Goal: Transaction & Acquisition: Book appointment/travel/reservation

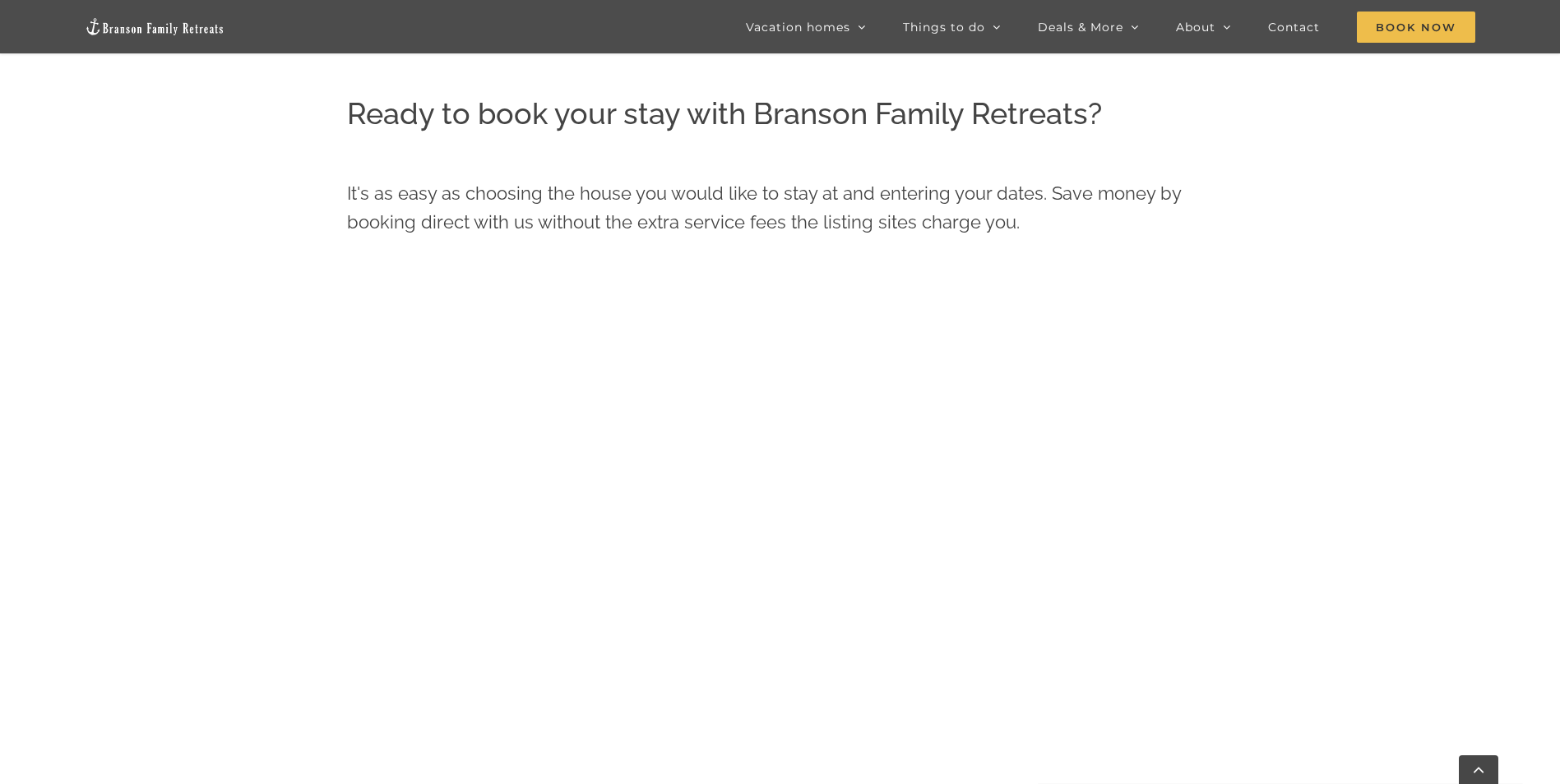
scroll to position [784, 0]
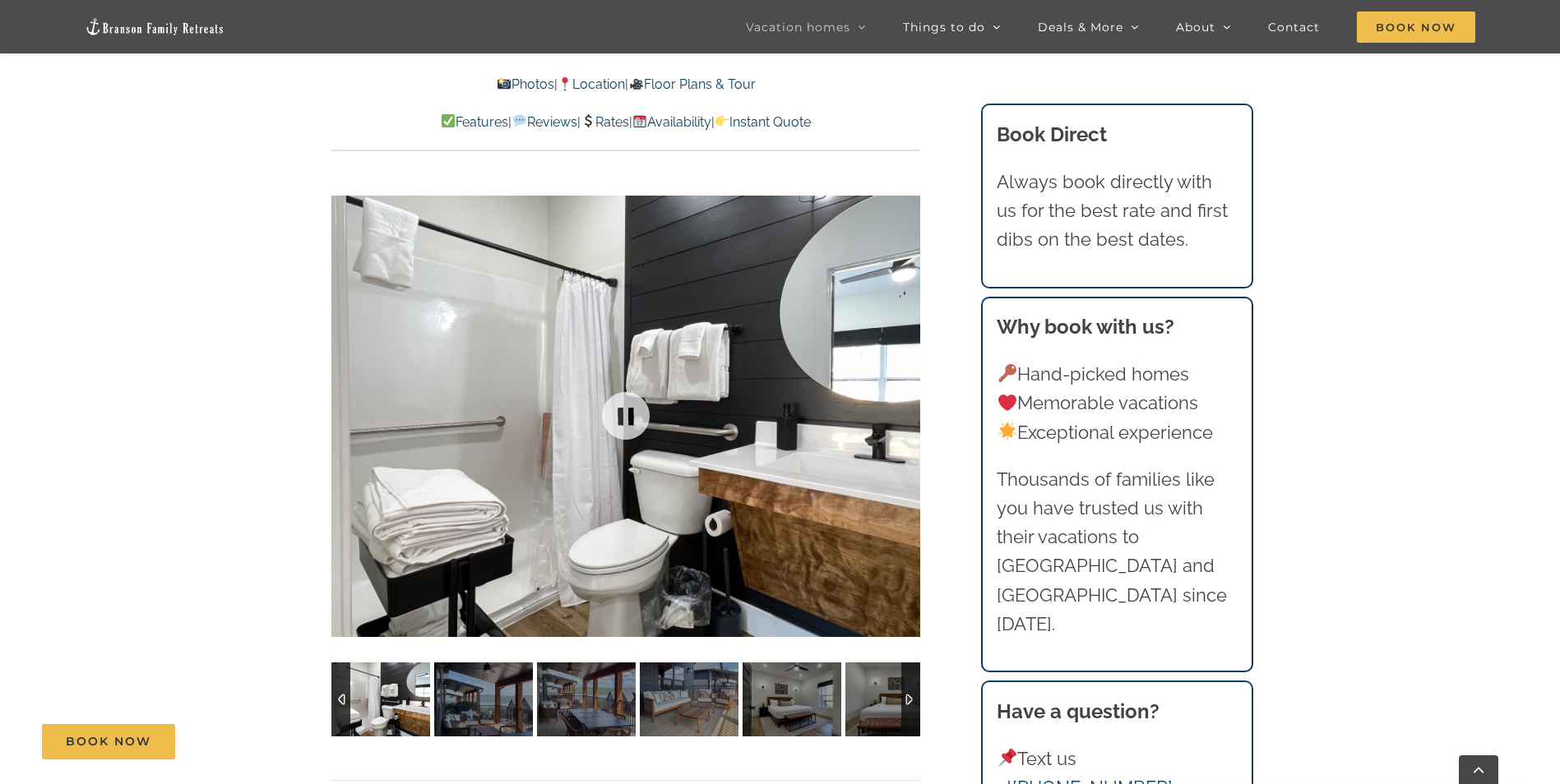
scroll to position [1151, 0]
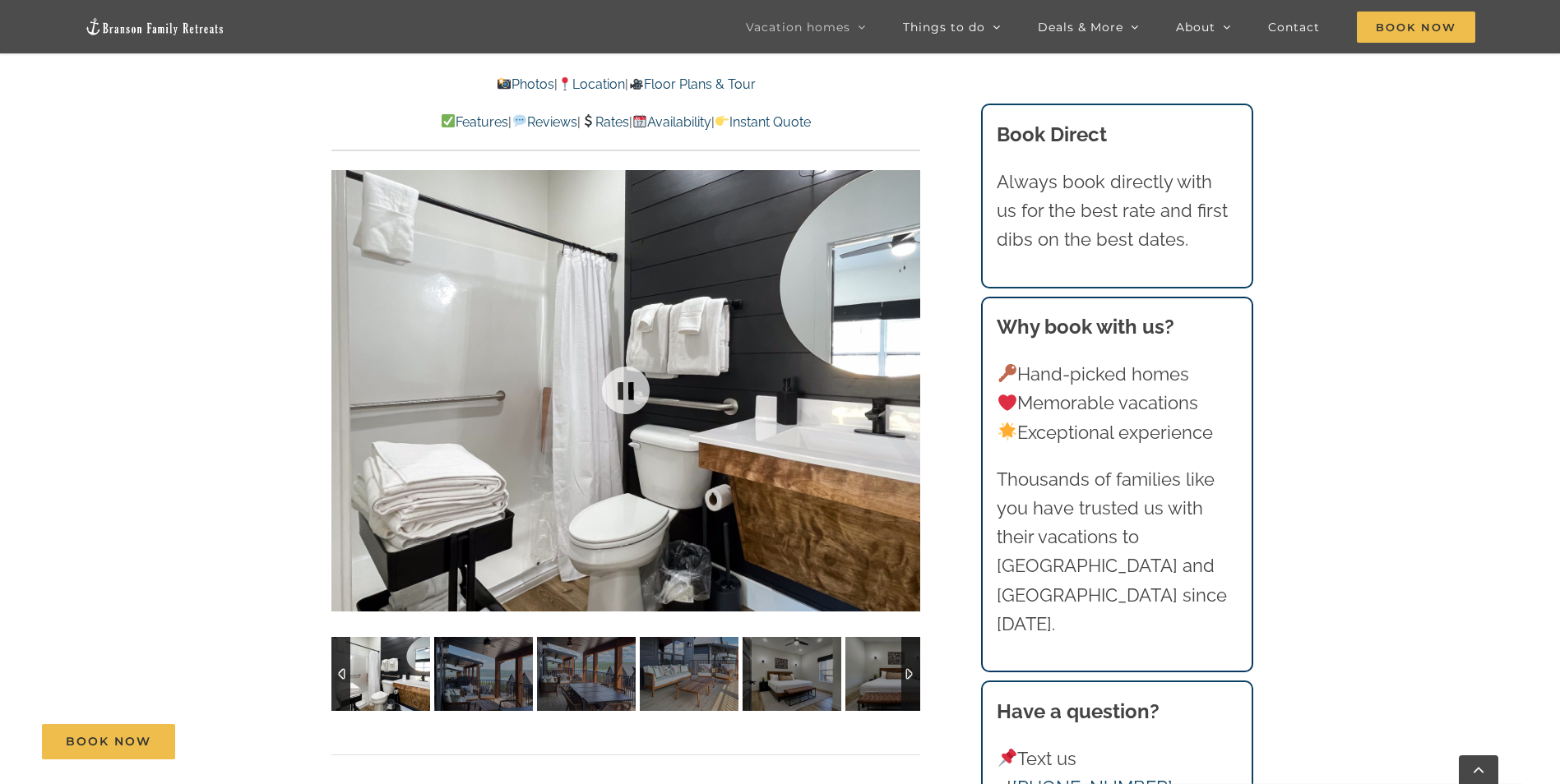
click at [903, 382] on div at bounding box center [625, 390] width 589 height 484
click at [488, 670] on img at bounding box center [483, 674] width 99 height 74
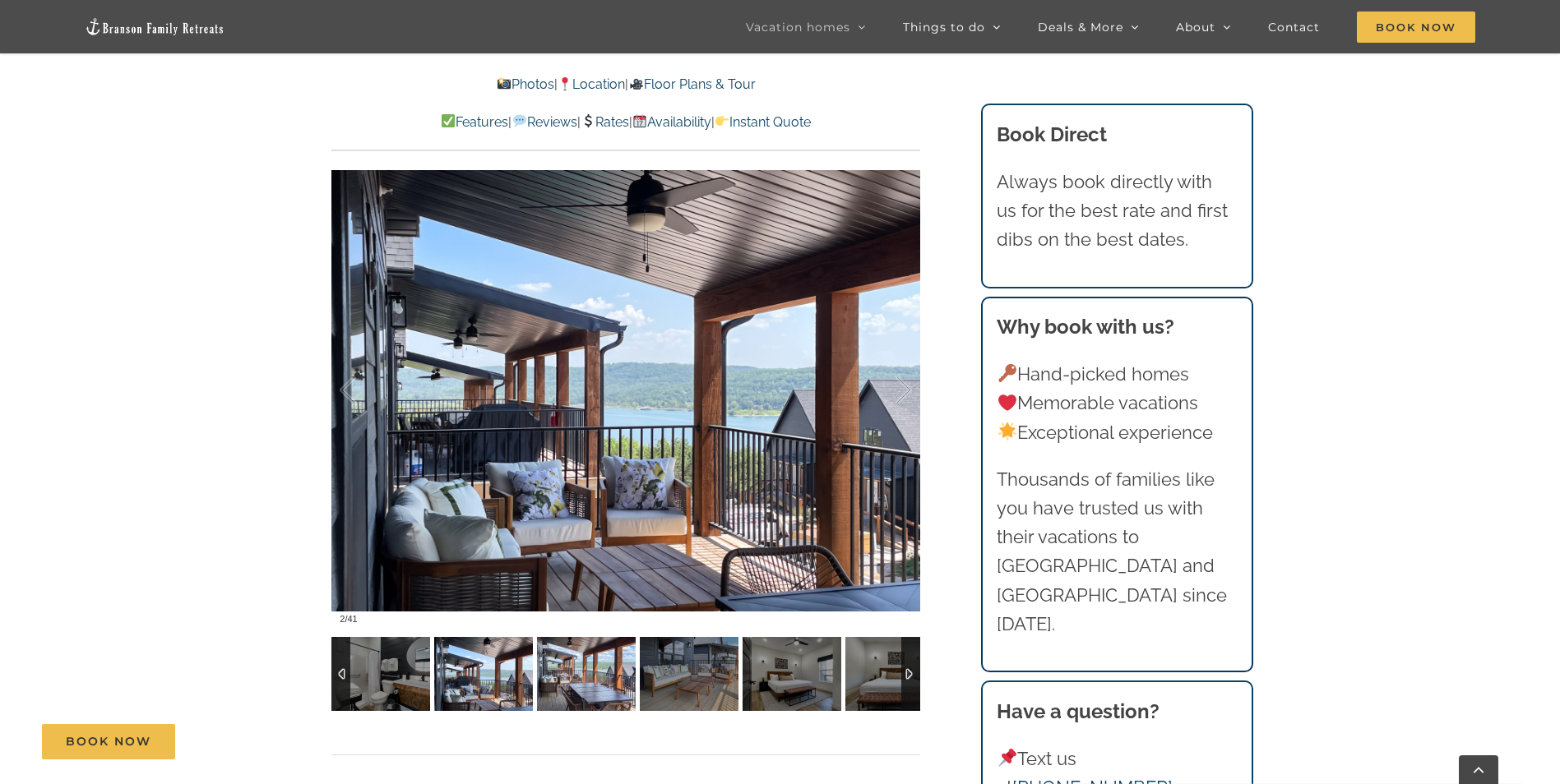
click at [573, 669] on img at bounding box center [586, 674] width 99 height 74
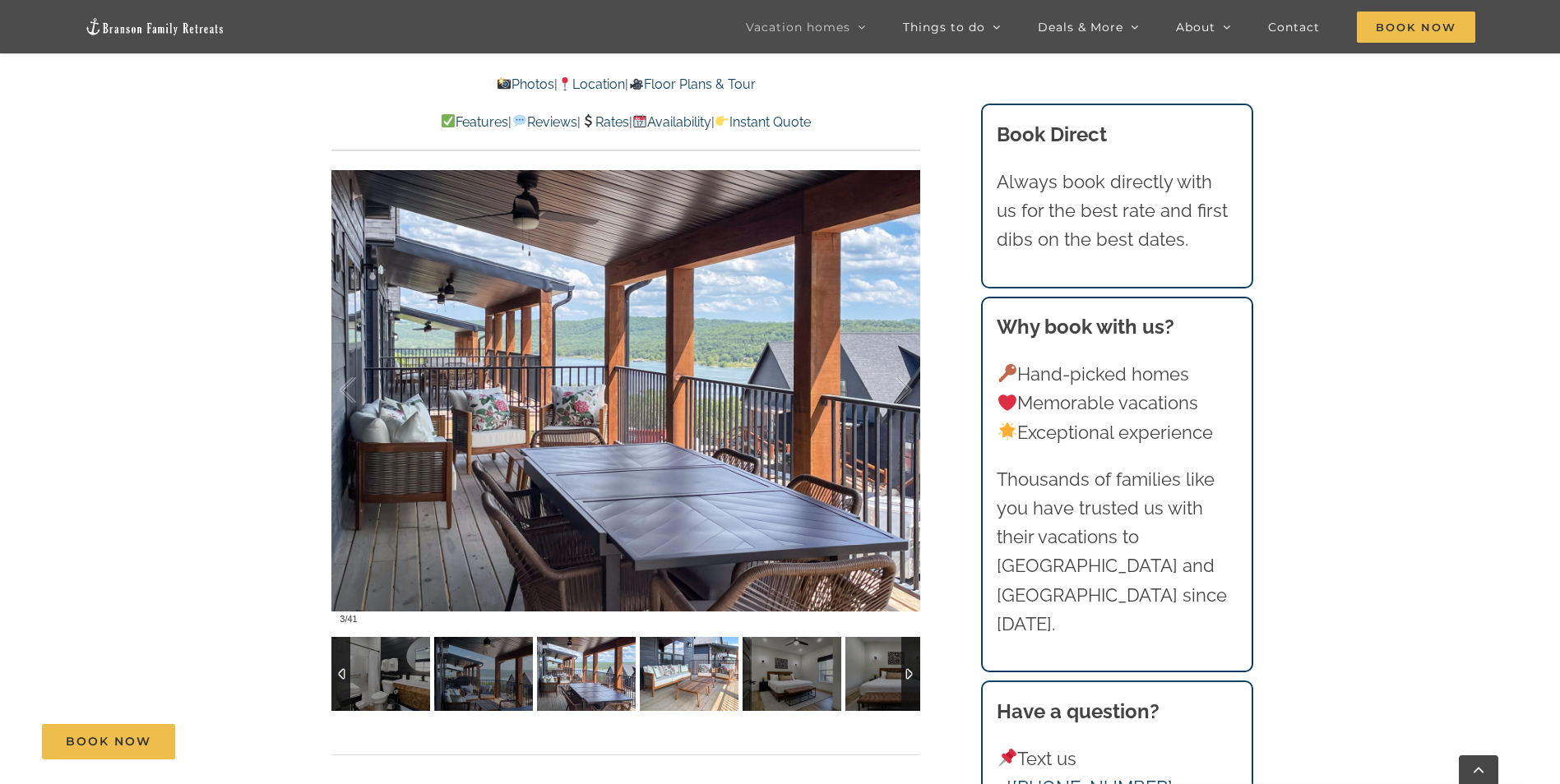
click at [692, 683] on img at bounding box center [689, 674] width 99 height 74
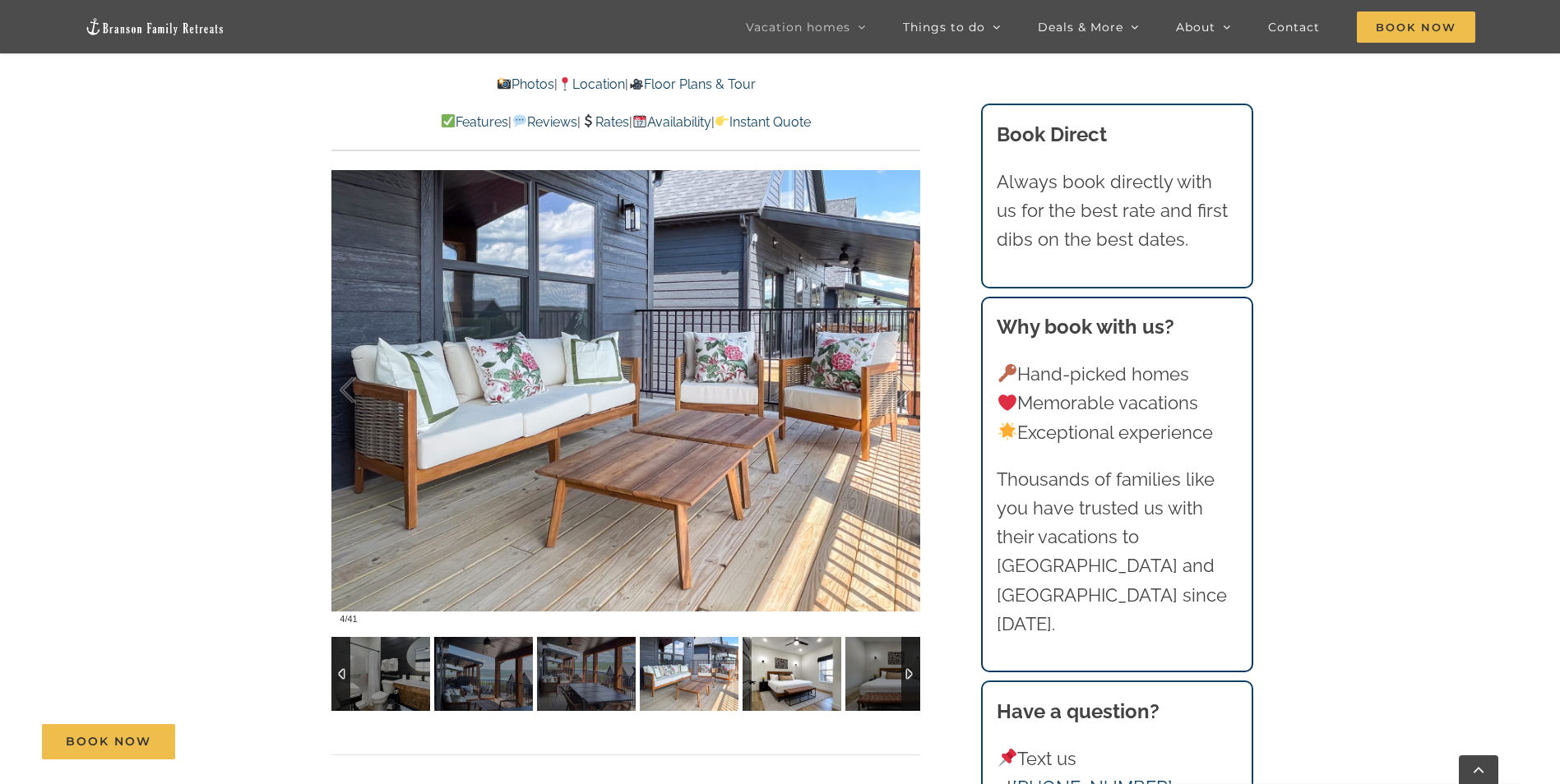
click at [768, 680] on img at bounding box center [791, 674] width 99 height 74
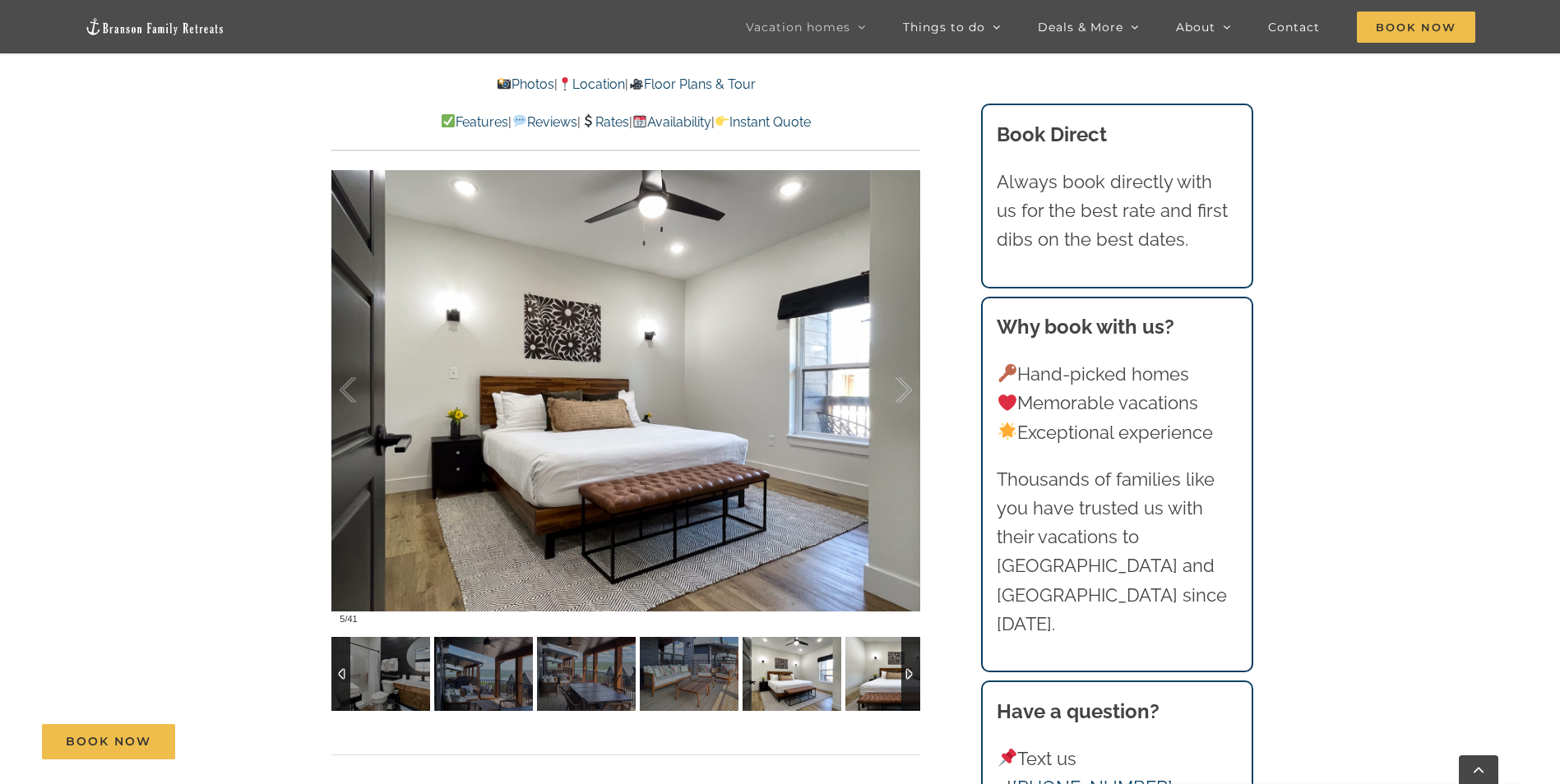
click at [884, 674] on img at bounding box center [894, 674] width 99 height 74
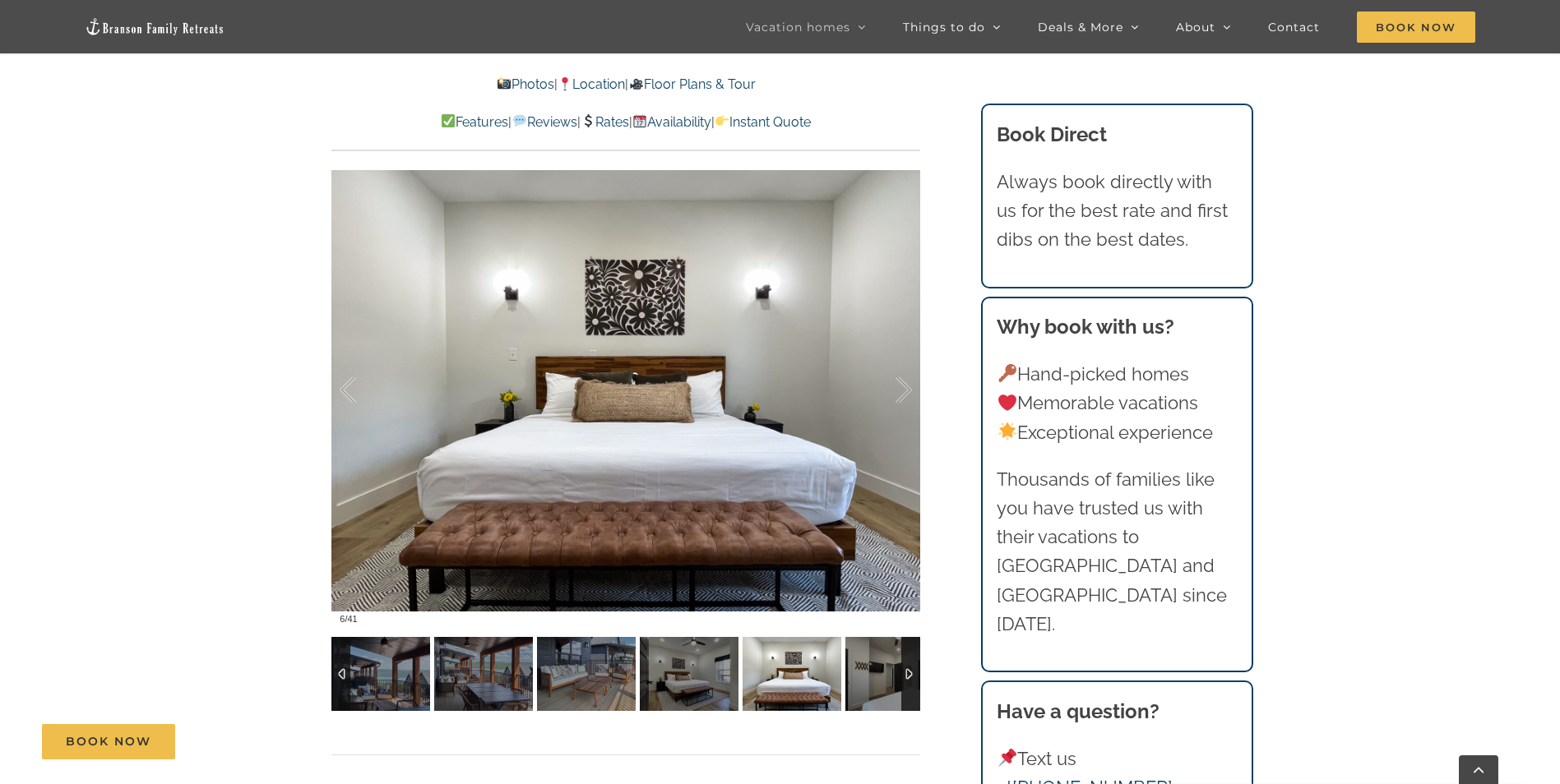
click at [913, 671] on div at bounding box center [911, 674] width 19 height 74
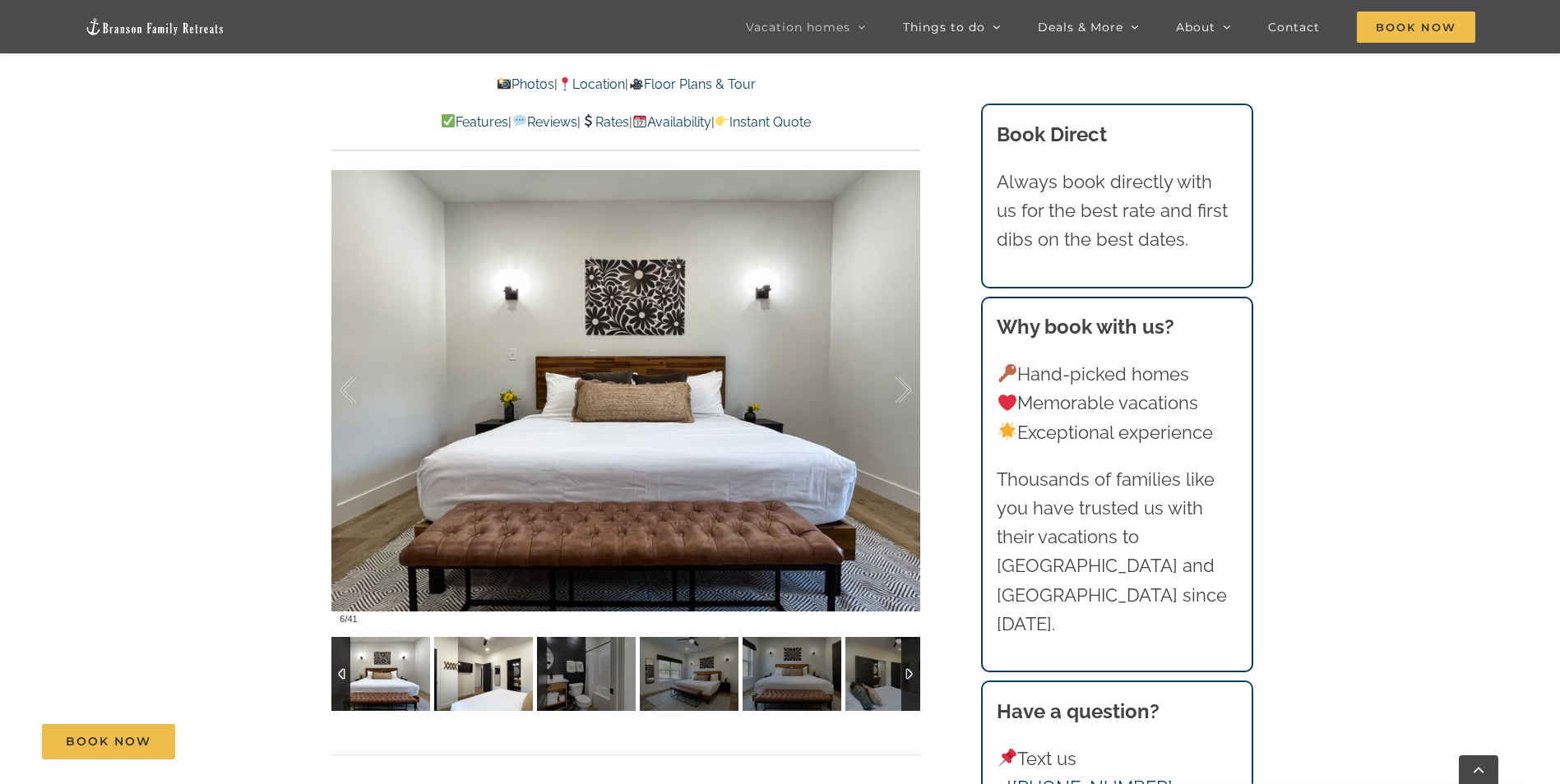
click at [489, 668] on img at bounding box center [483, 674] width 99 height 74
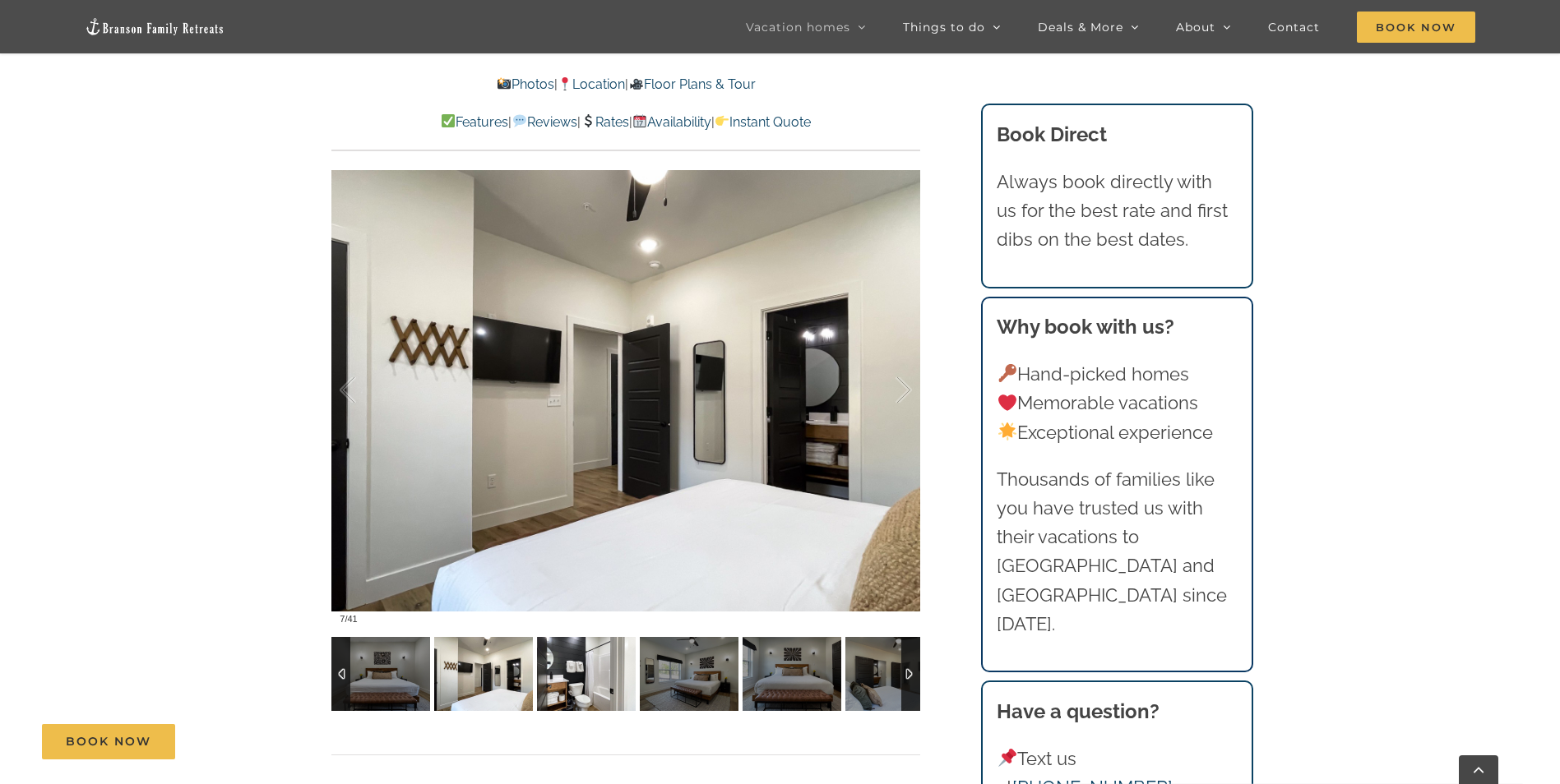
click at [585, 669] on img at bounding box center [586, 674] width 99 height 74
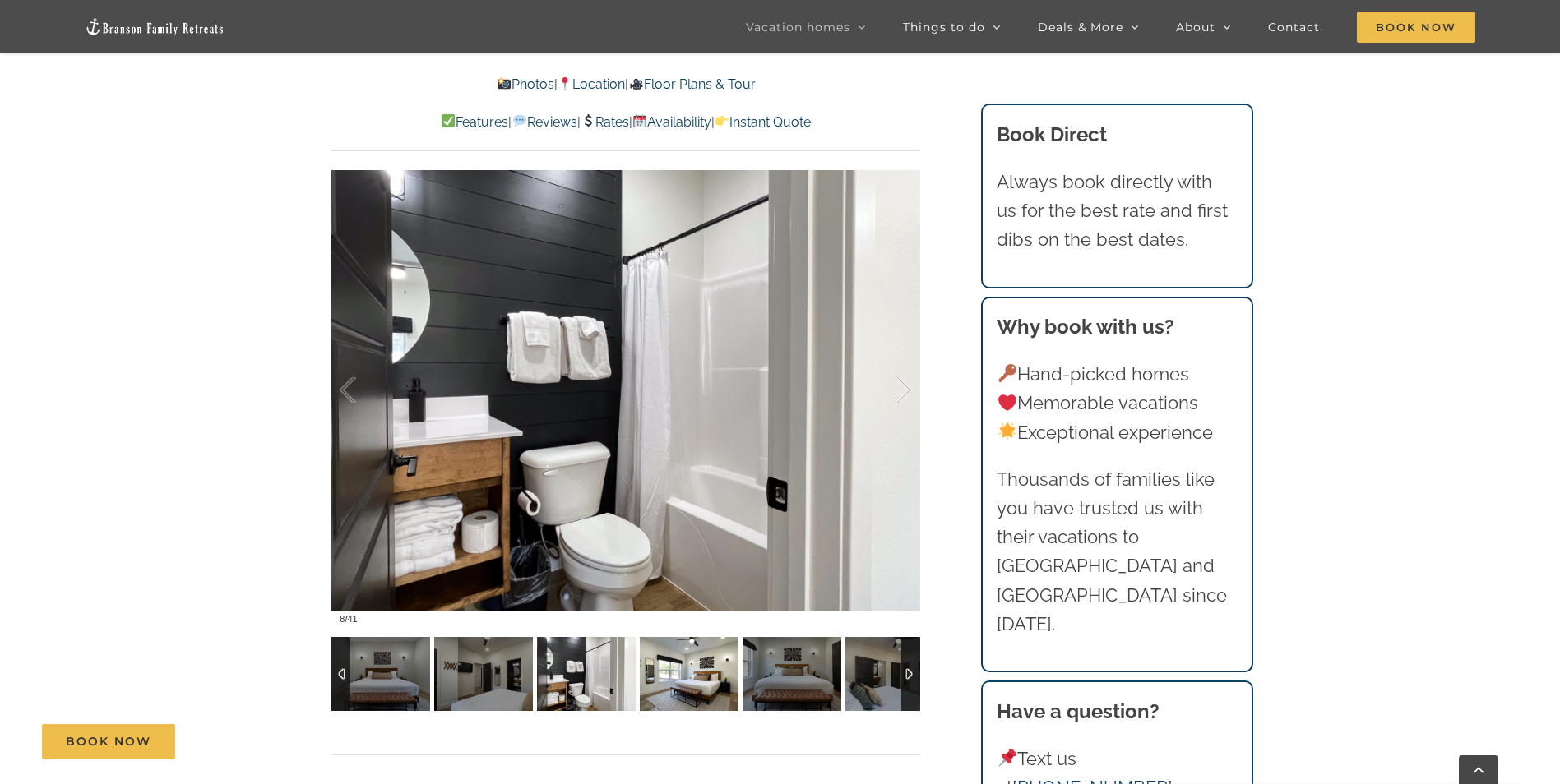
click at [666, 668] on img at bounding box center [689, 674] width 99 height 74
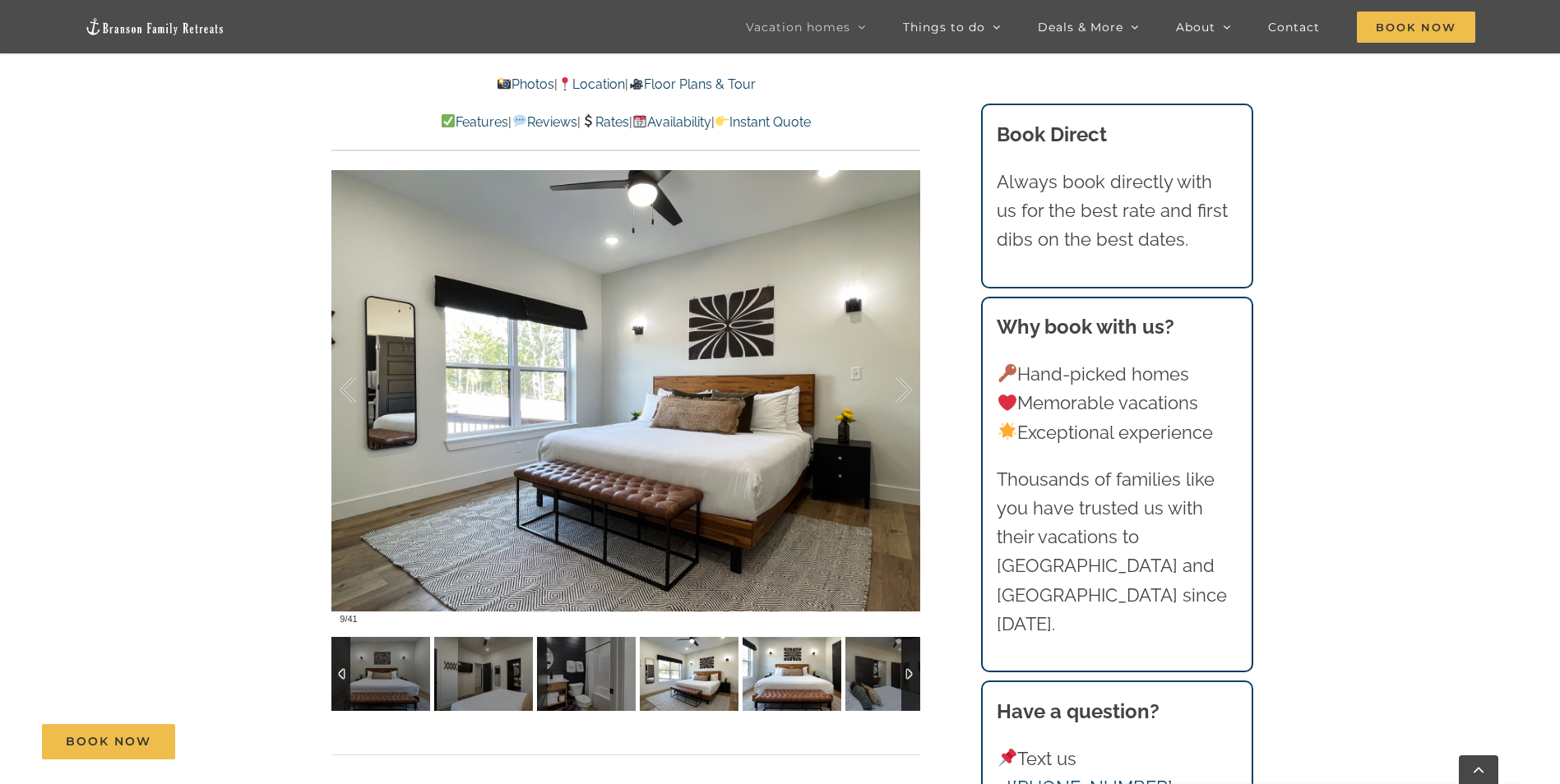
click at [780, 674] on img at bounding box center [791, 674] width 99 height 74
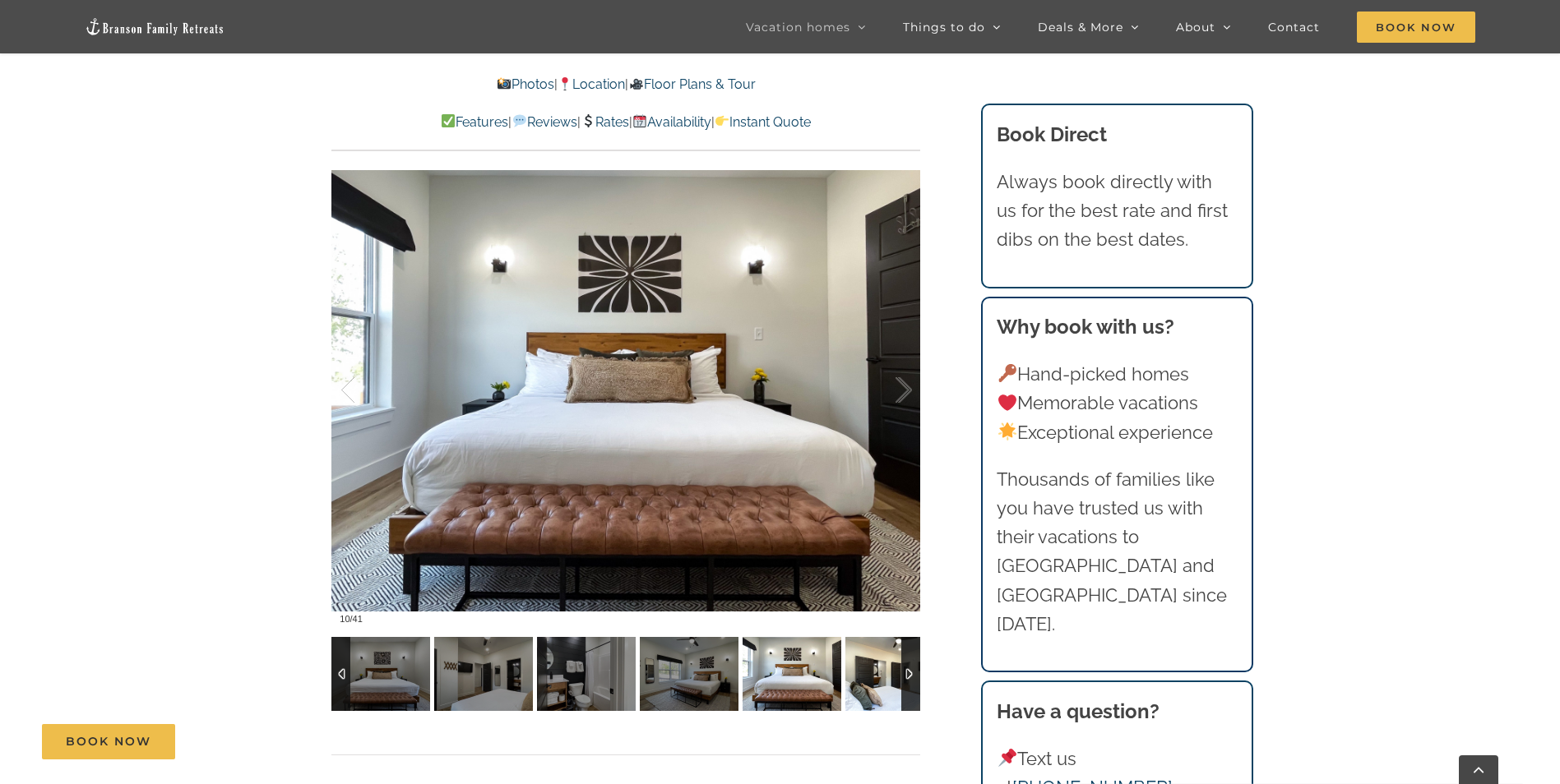
click at [892, 681] on img at bounding box center [894, 674] width 99 height 74
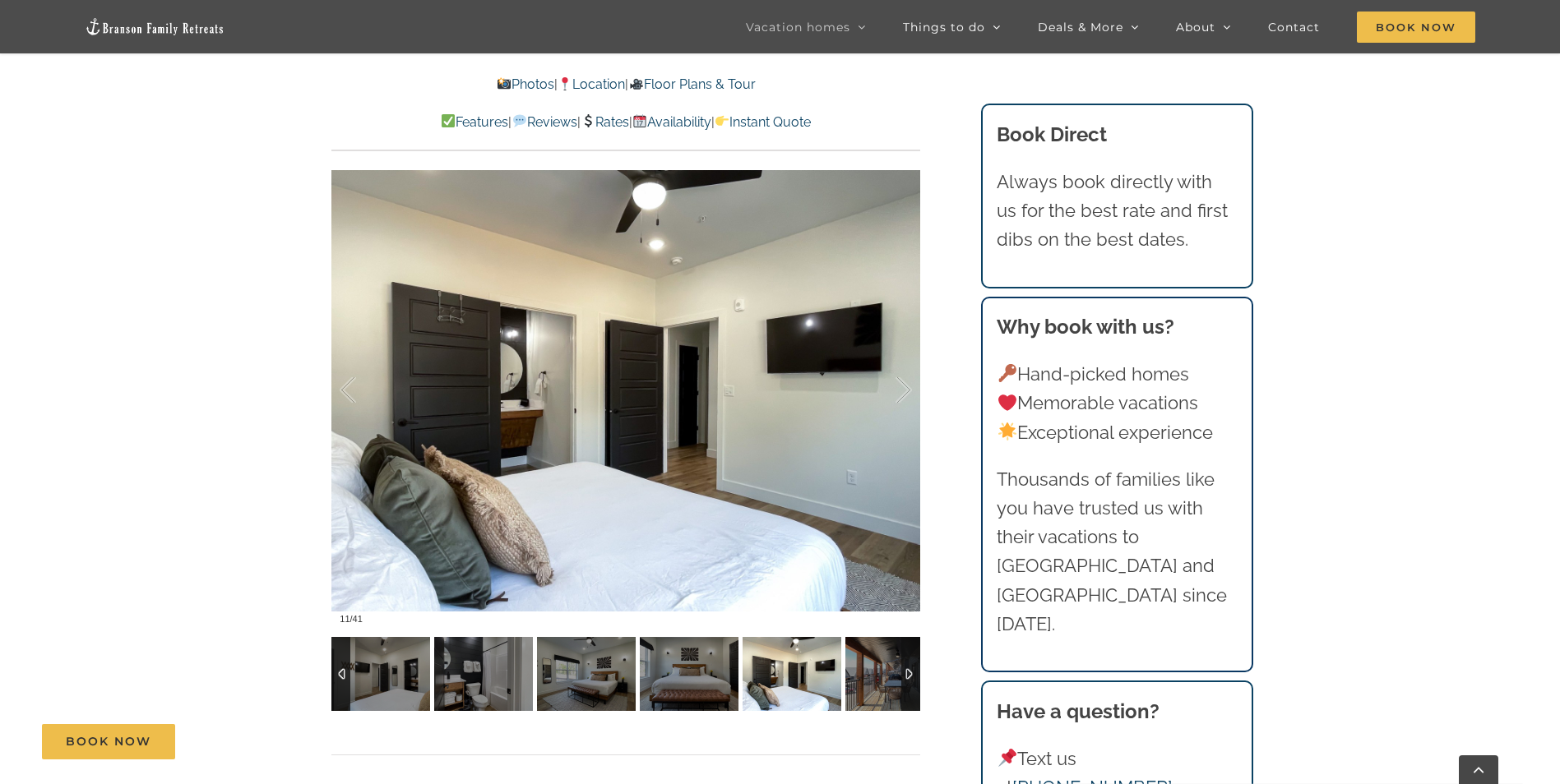
click at [909, 671] on div at bounding box center [911, 674] width 19 height 74
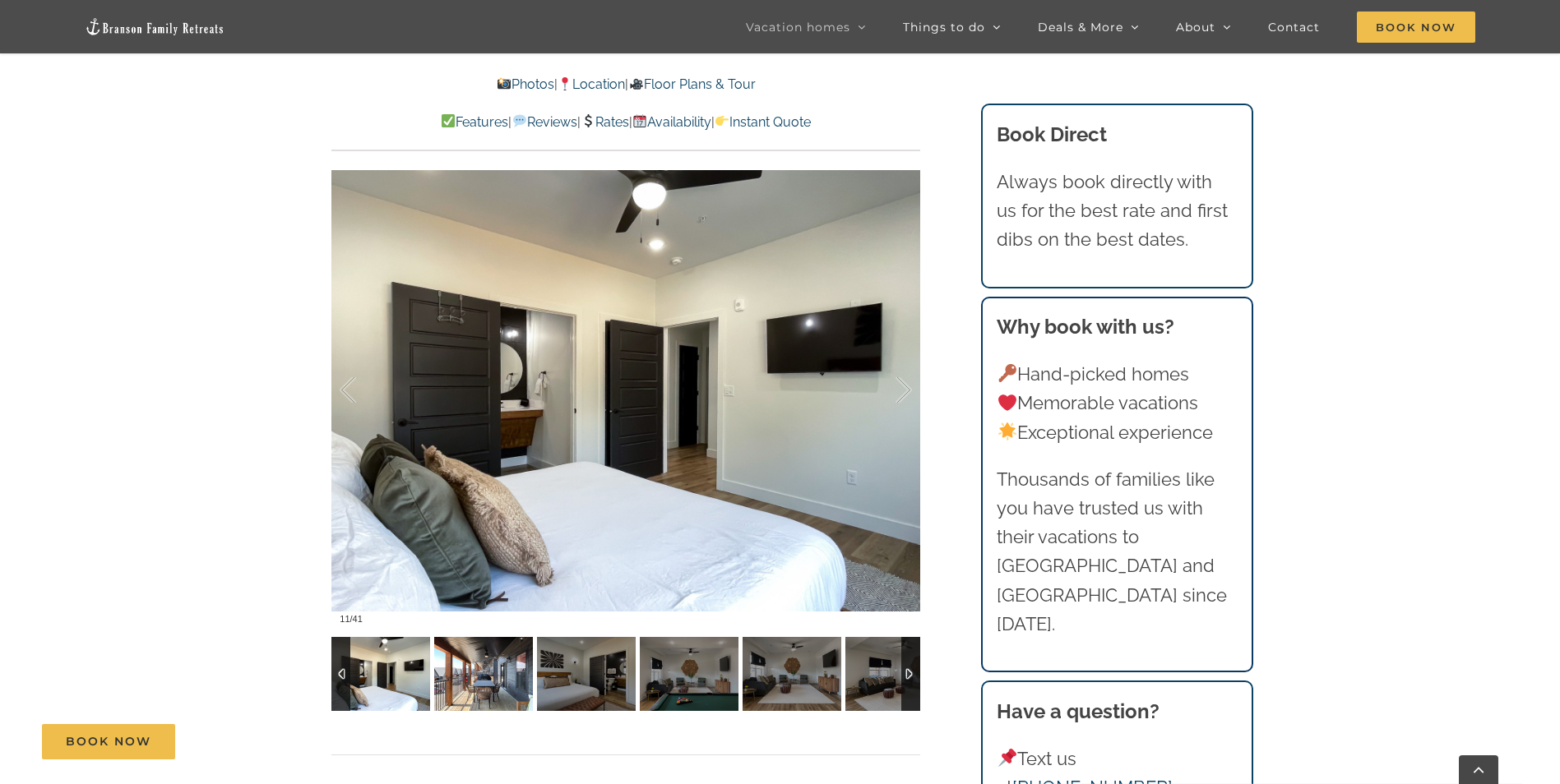
click at [484, 677] on img at bounding box center [483, 674] width 99 height 74
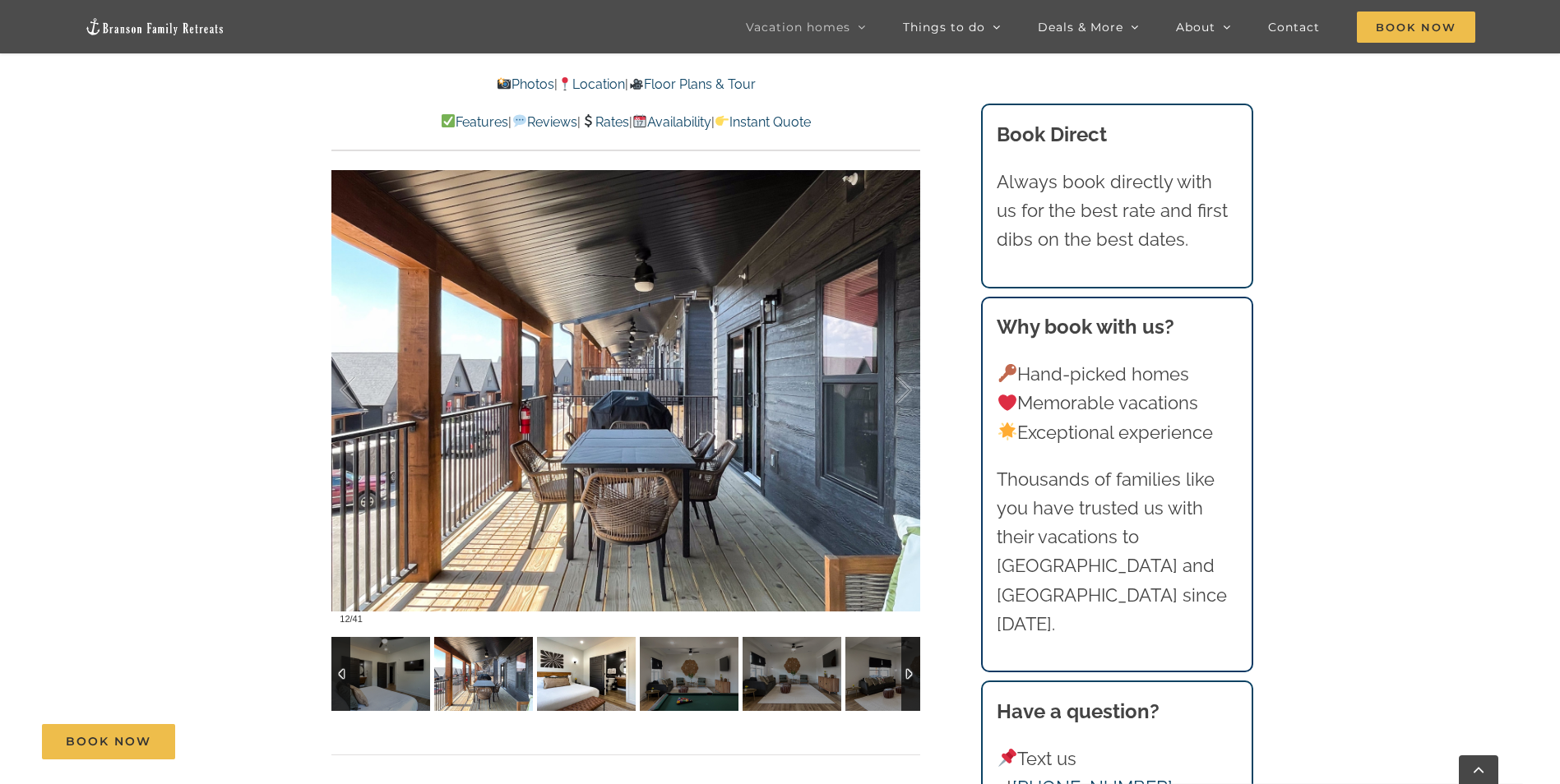
click at [595, 686] on img at bounding box center [586, 674] width 99 height 74
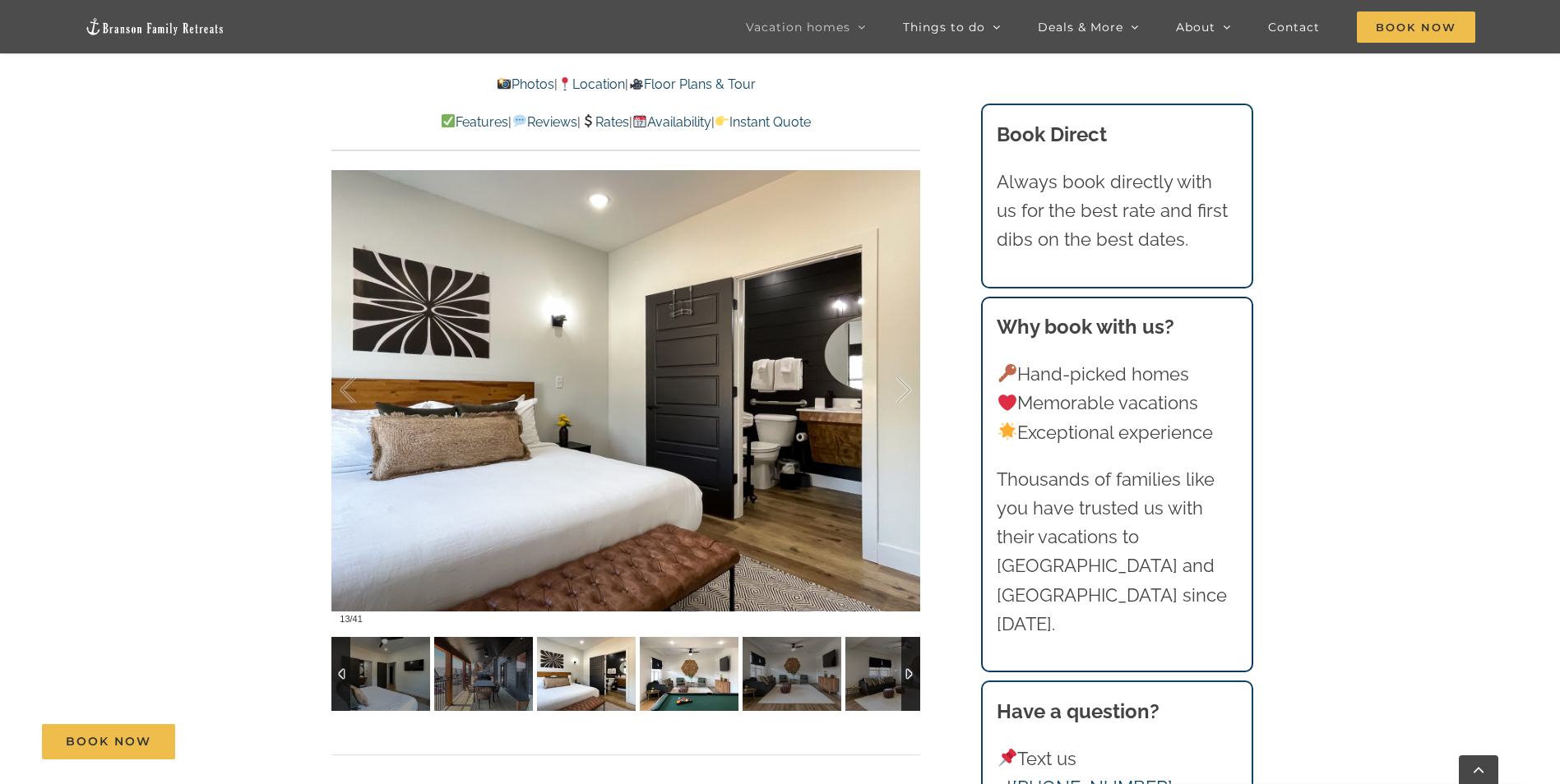
click at [674, 684] on img at bounding box center [689, 674] width 99 height 74
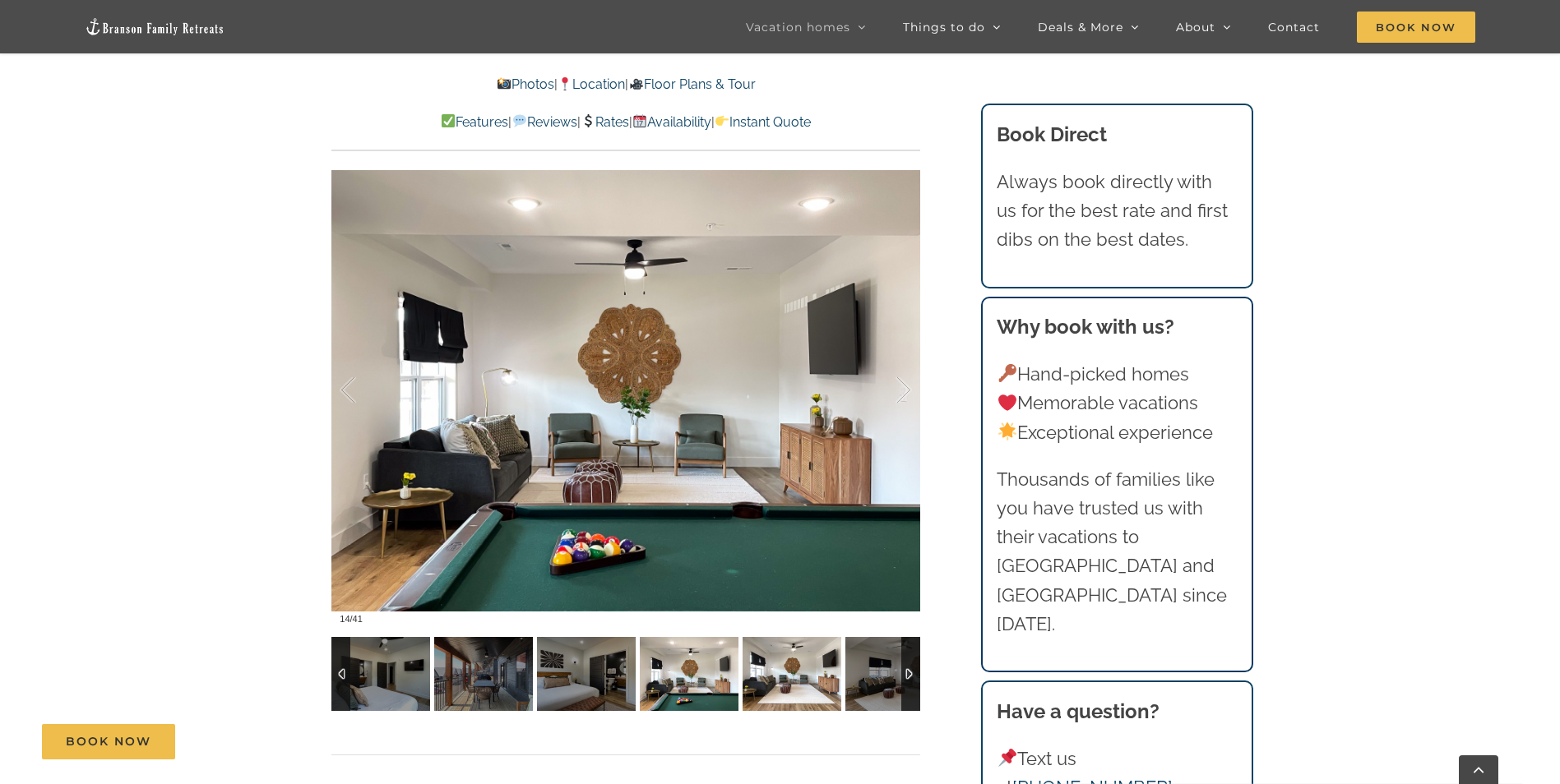
click at [811, 684] on img at bounding box center [791, 674] width 99 height 74
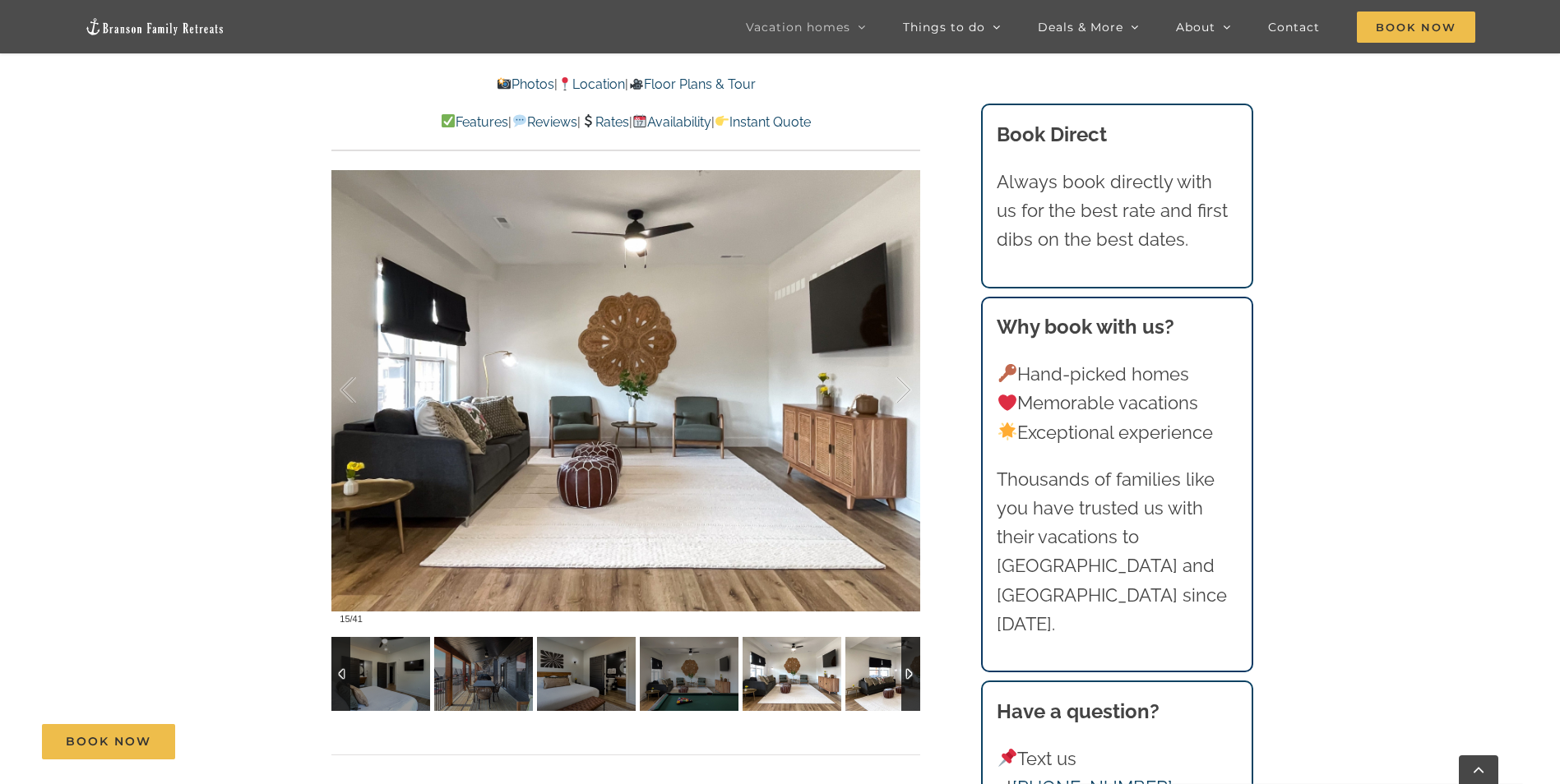
click at [880, 683] on img at bounding box center [894, 674] width 99 height 74
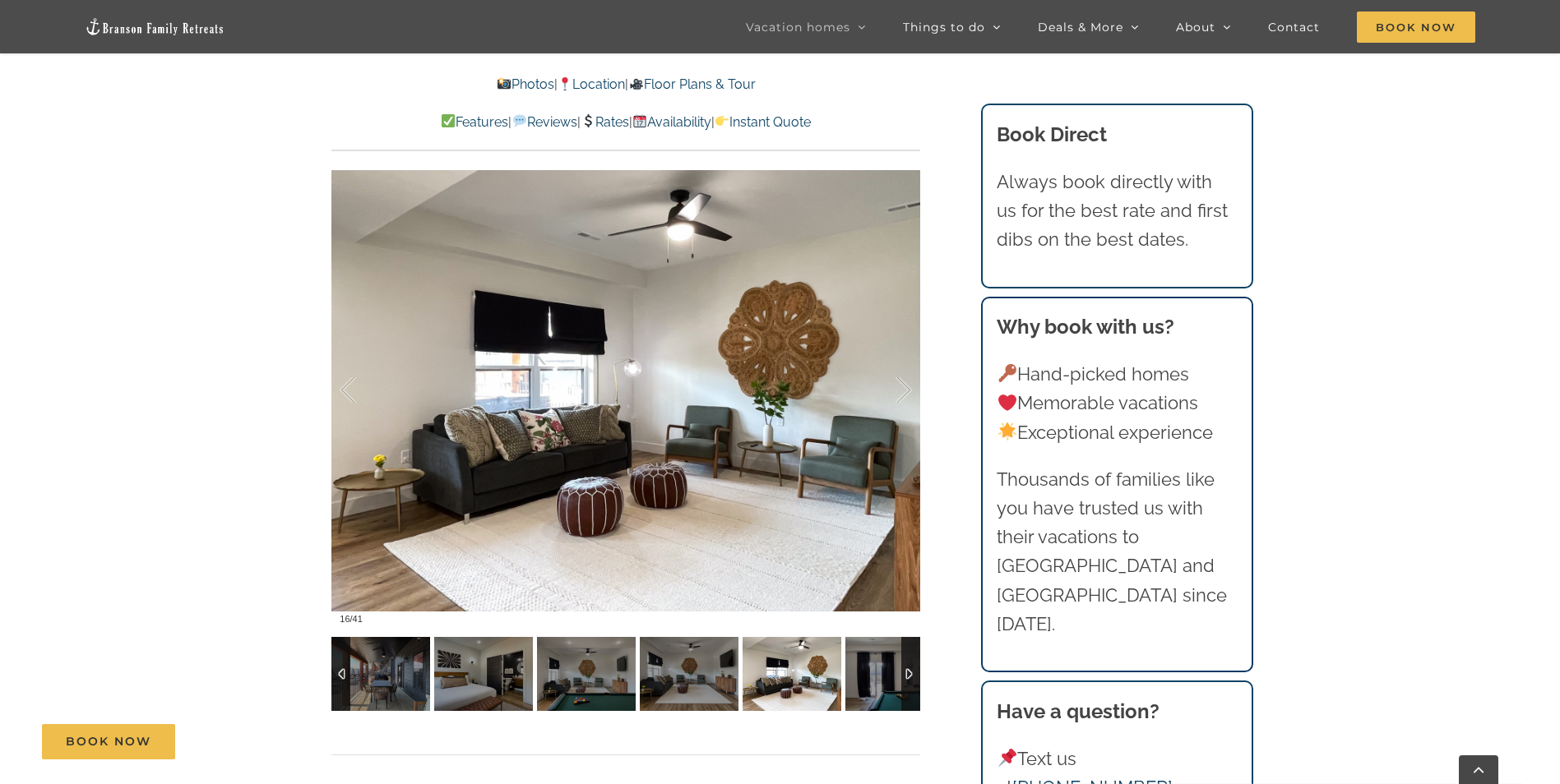
click at [909, 674] on div at bounding box center [911, 674] width 19 height 74
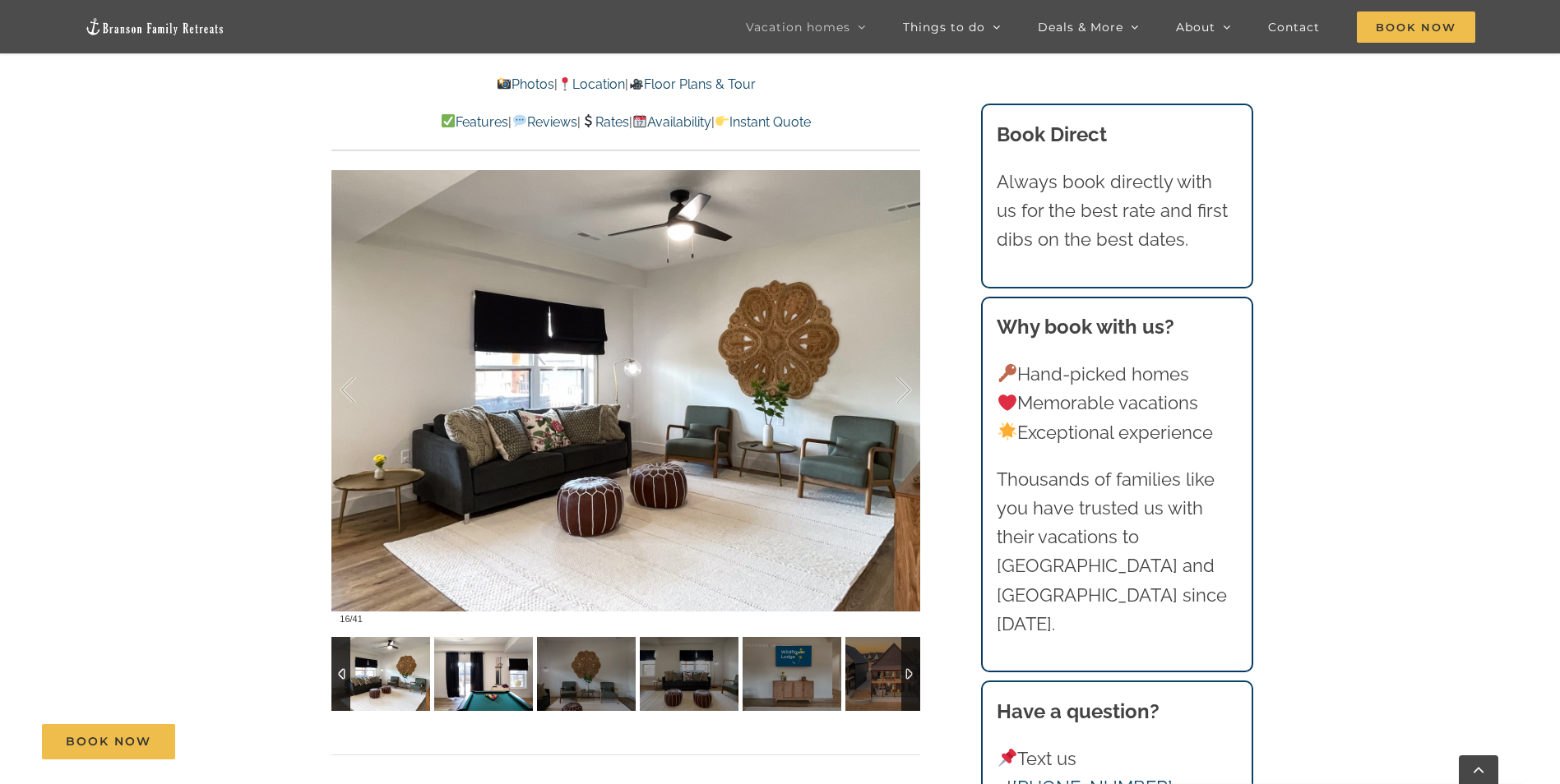
click at [474, 685] on img at bounding box center [483, 674] width 99 height 74
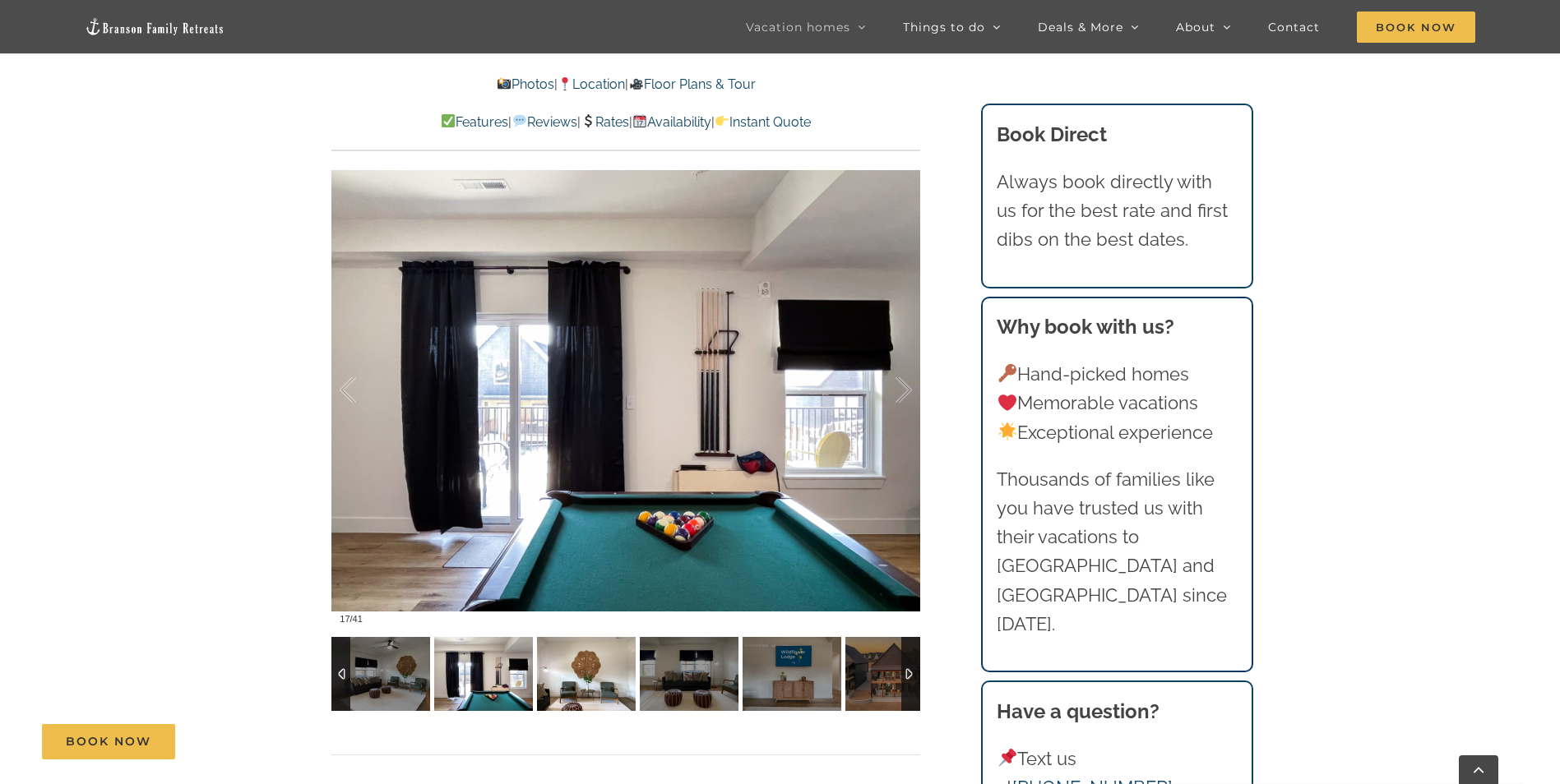
click at [579, 678] on img at bounding box center [586, 674] width 99 height 74
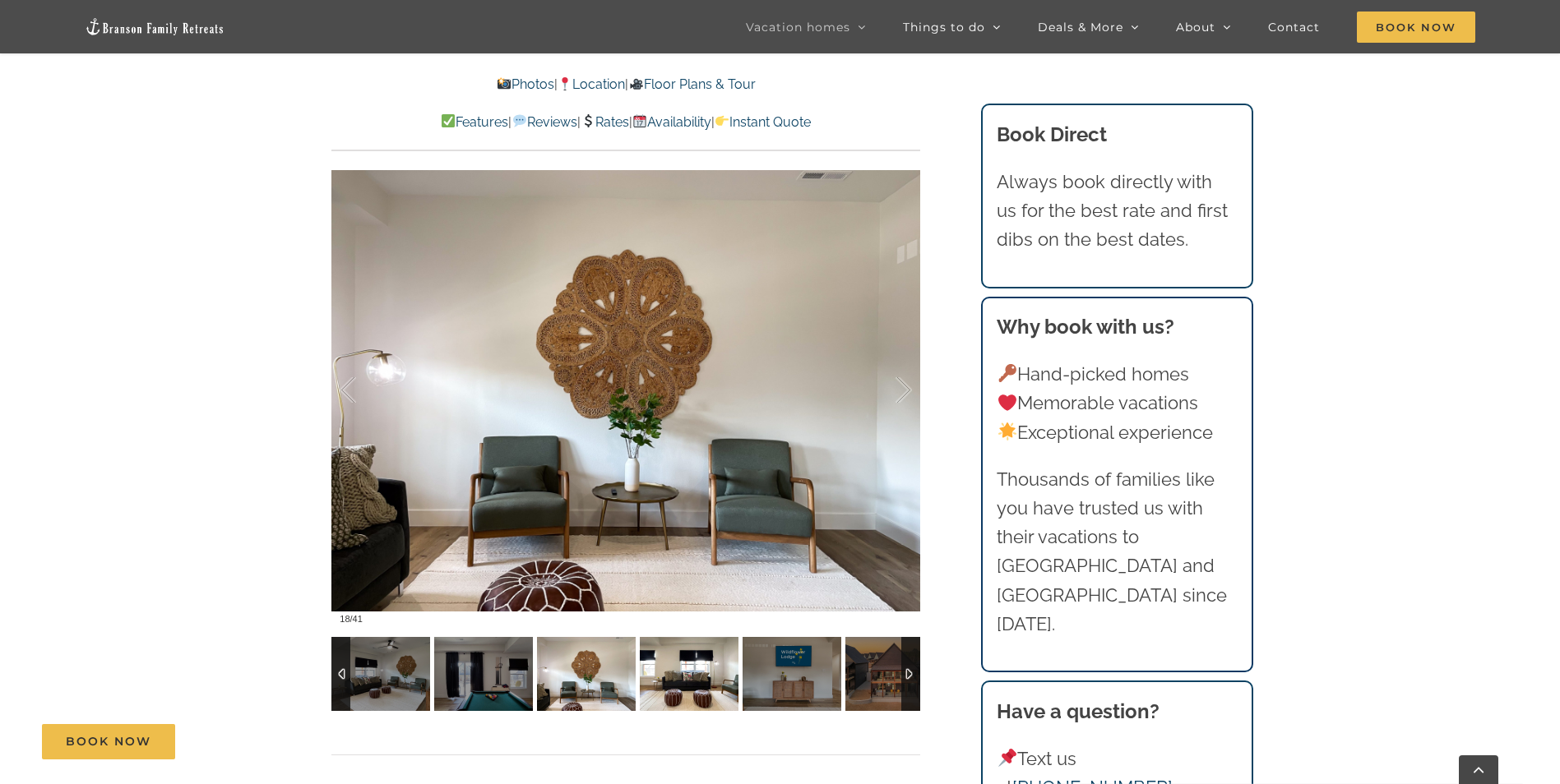
click at [693, 682] on img at bounding box center [689, 674] width 99 height 74
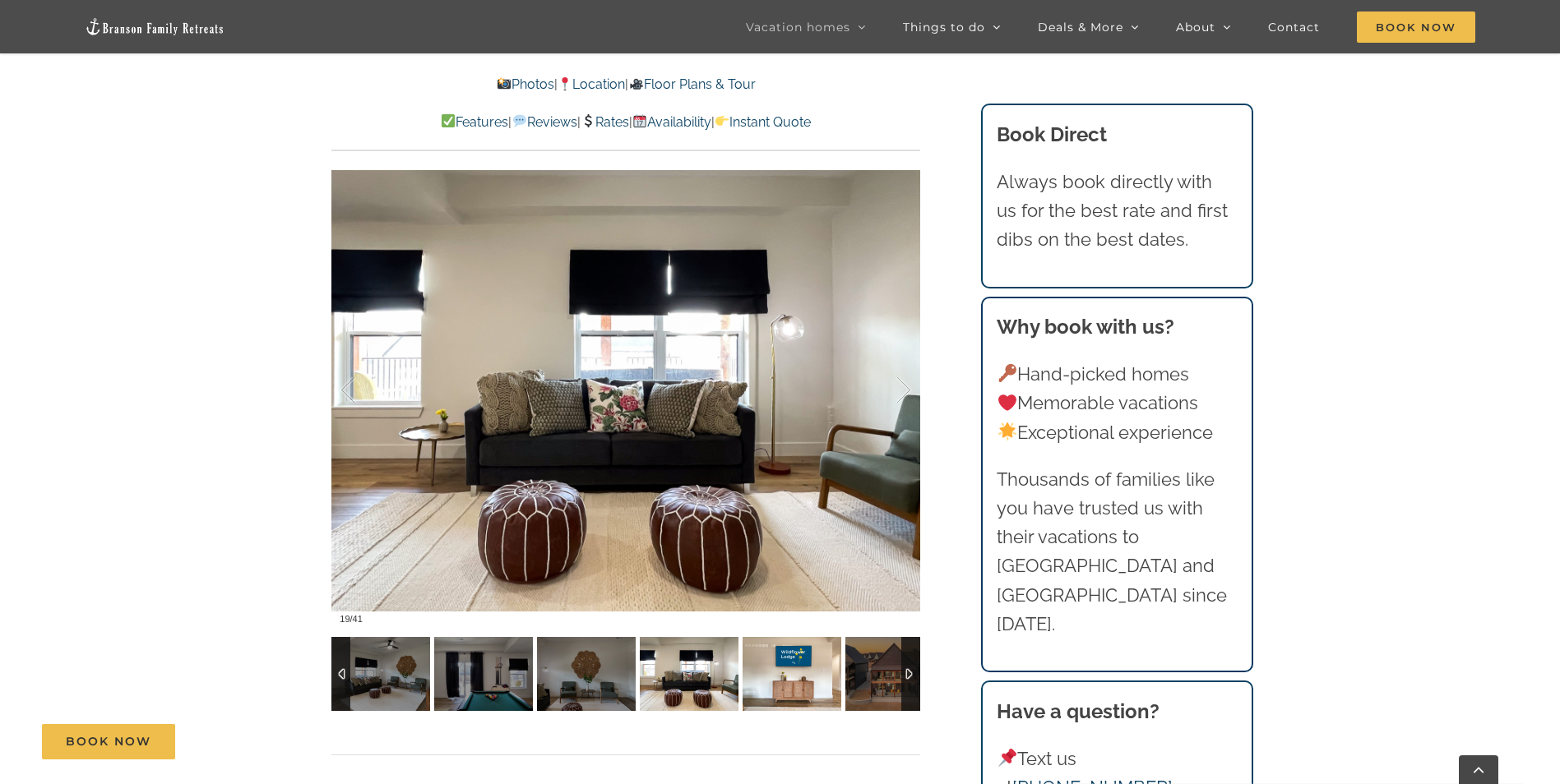
click at [791, 685] on img at bounding box center [791, 674] width 99 height 74
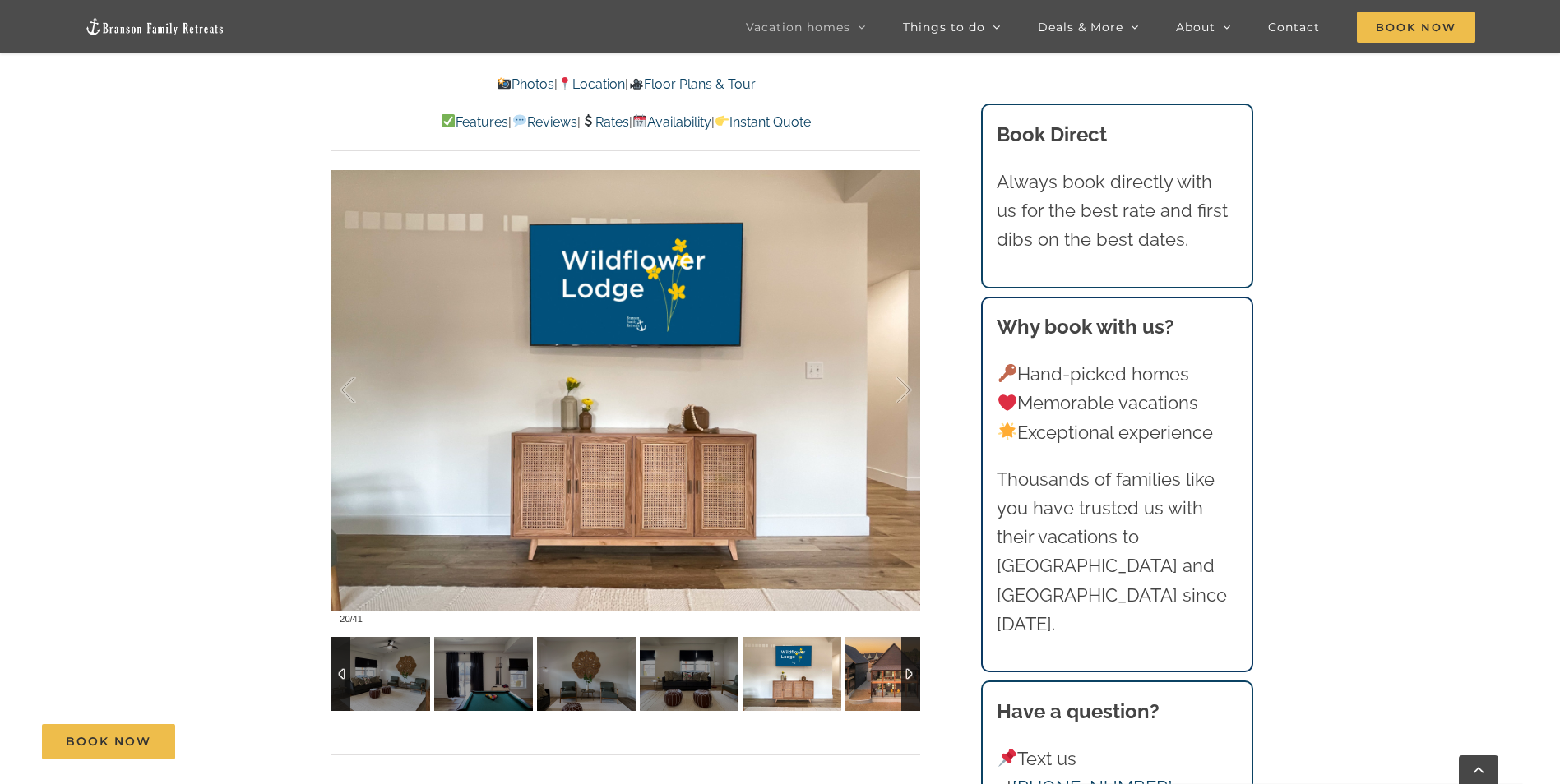
click at [882, 680] on img at bounding box center [894, 674] width 99 height 74
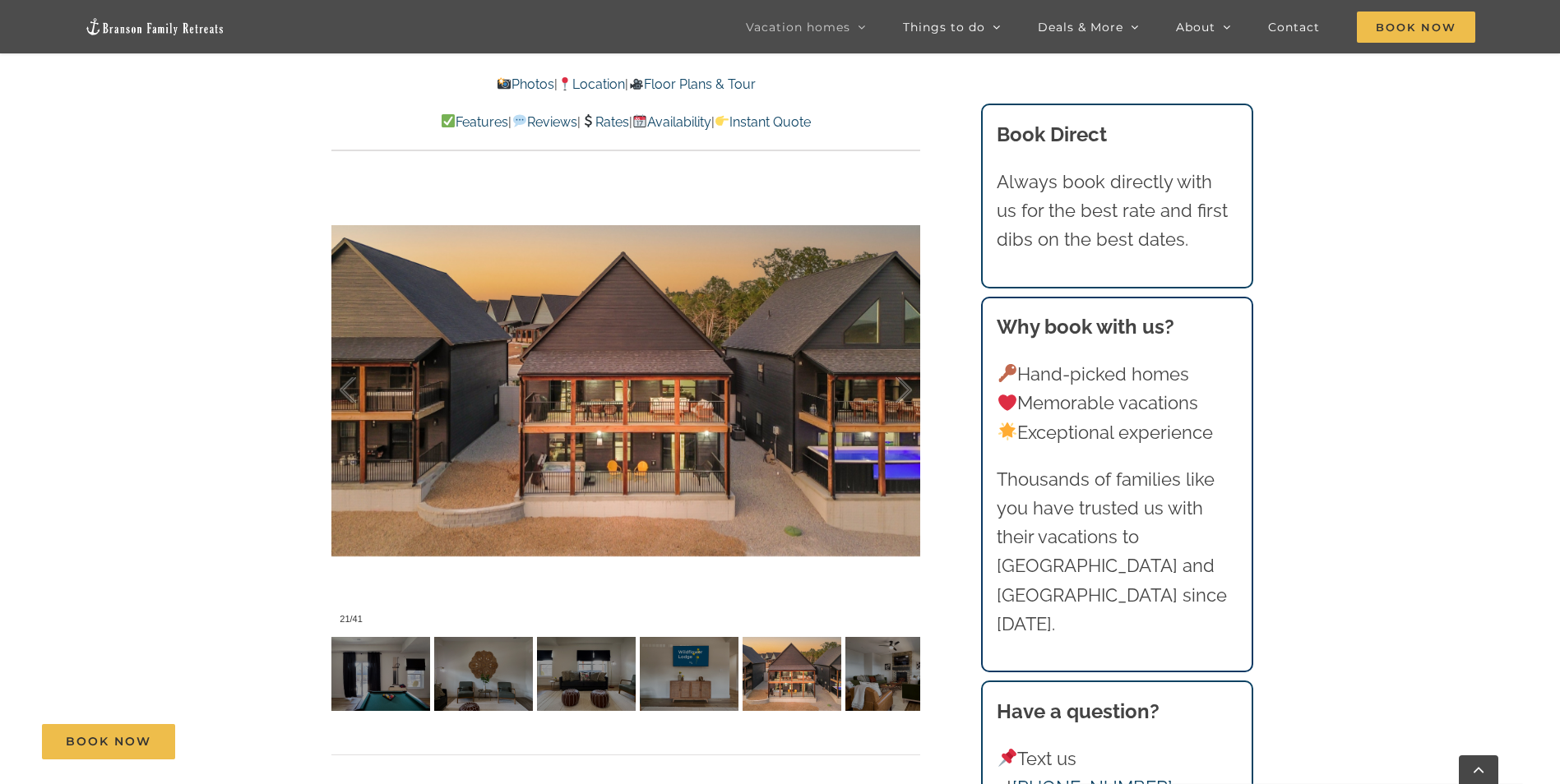
click at [607, 122] on link "Rates" at bounding box center [605, 122] width 49 height 16
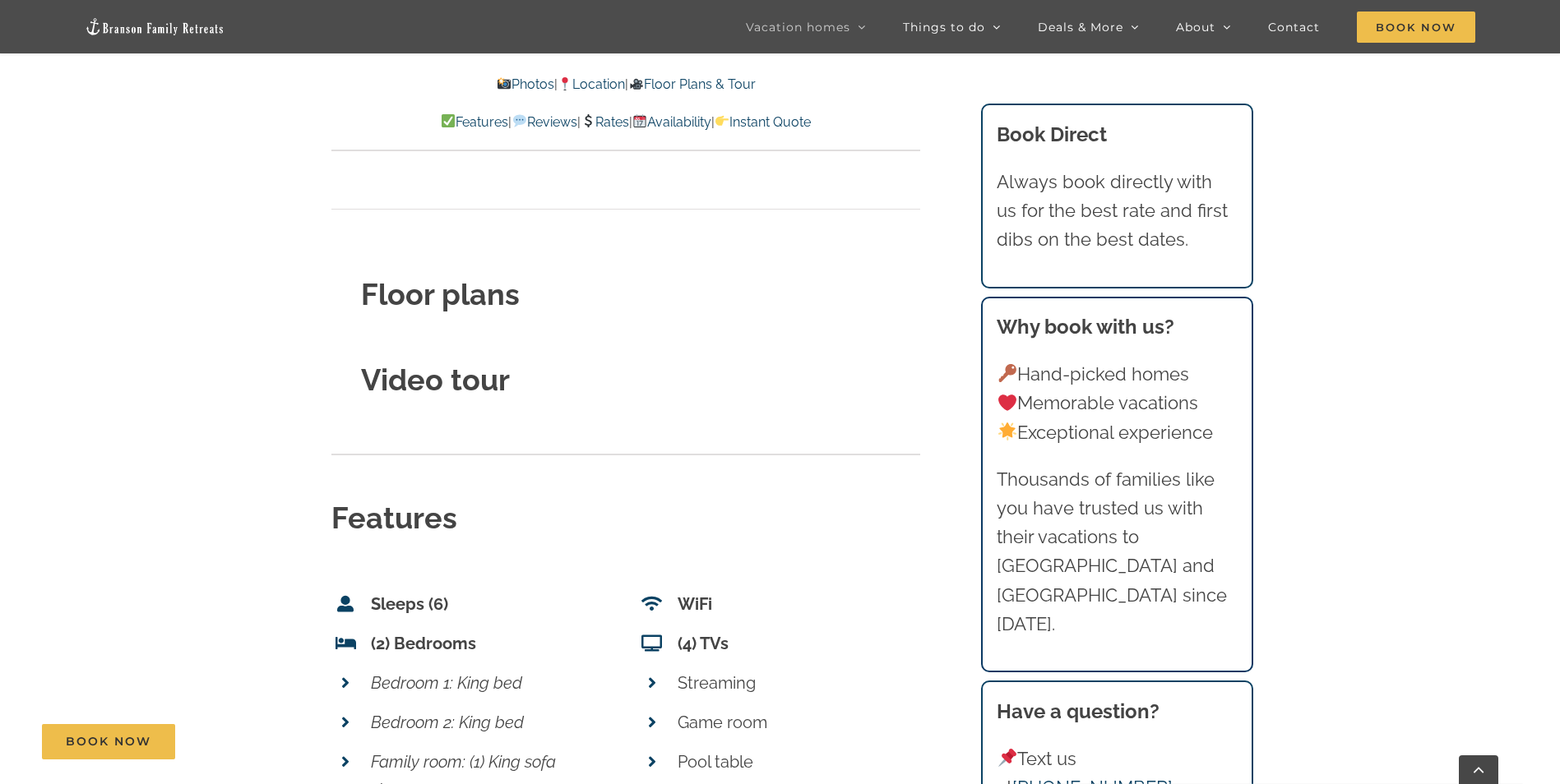
scroll to position [5618, 0]
